Goal: Information Seeking & Learning: Learn about a topic

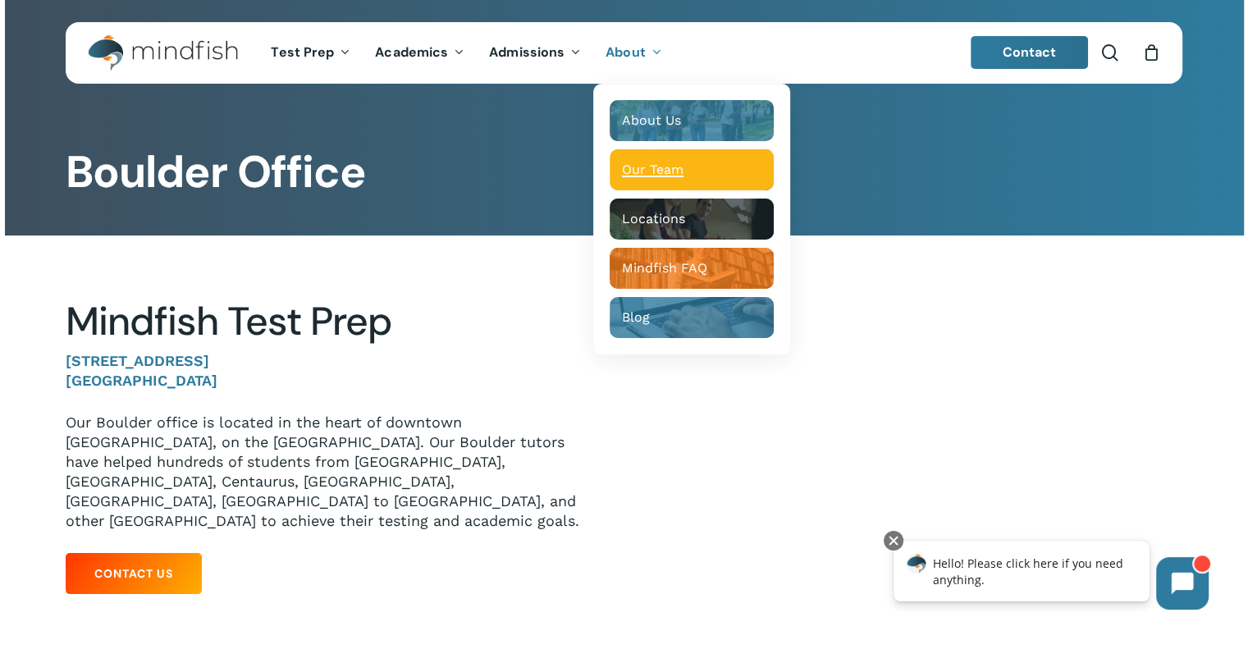
click at [631, 166] on span "Our Team" at bounding box center [653, 170] width 62 height 16
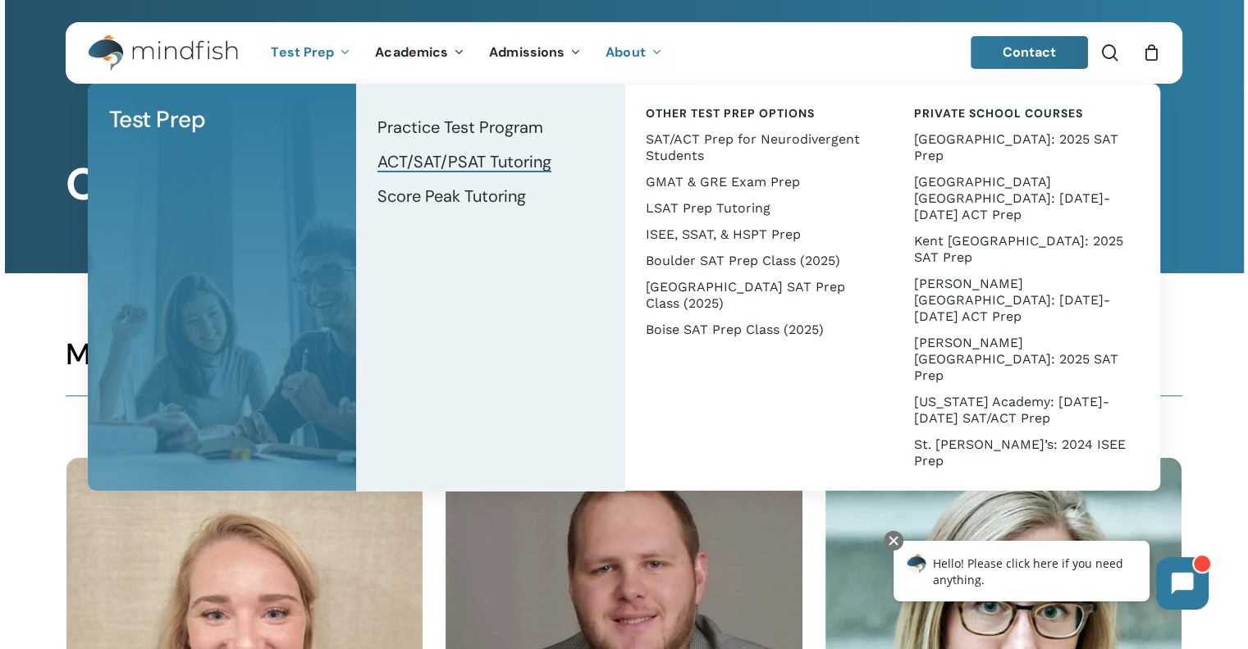
click at [384, 158] on span "ACT/SAT/PSAT Tutoring" at bounding box center [465, 161] width 174 height 21
click at [400, 162] on span "ACT/SAT/PSAT Tutoring" at bounding box center [465, 161] width 174 height 21
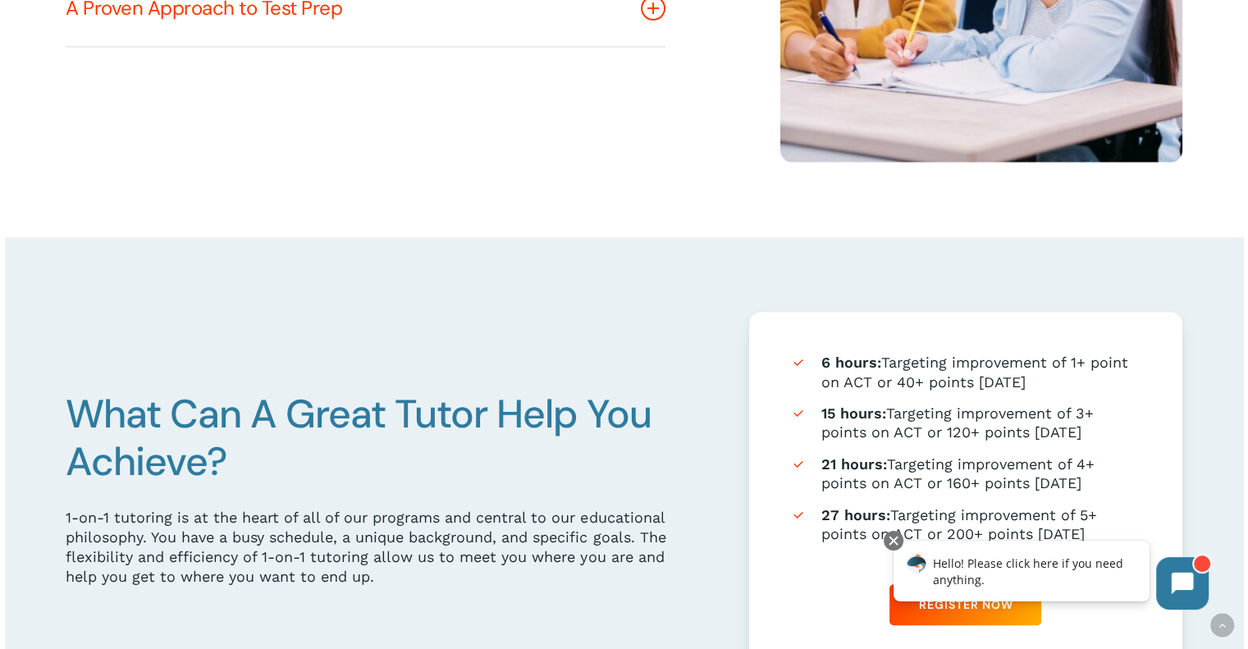
scroll to position [728, 0]
